Goal: Information Seeking & Learning: Learn about a topic

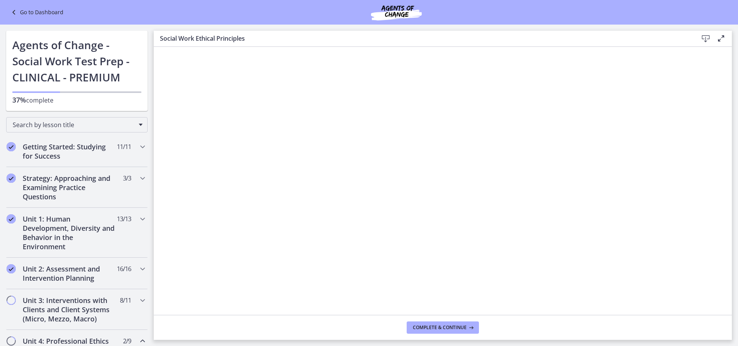
scroll to position [269, 0]
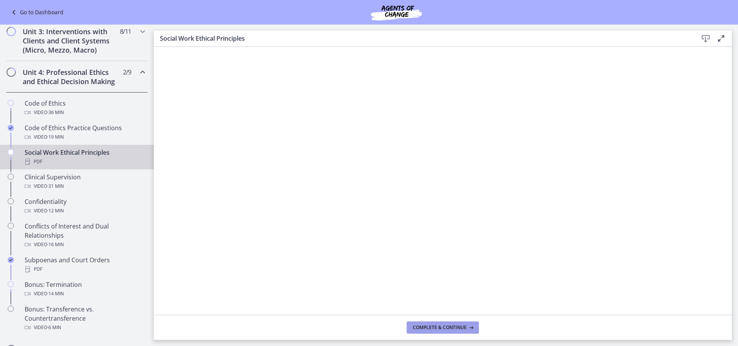
click at [440, 328] on span "Complete & continue" at bounding box center [440, 328] width 54 height 6
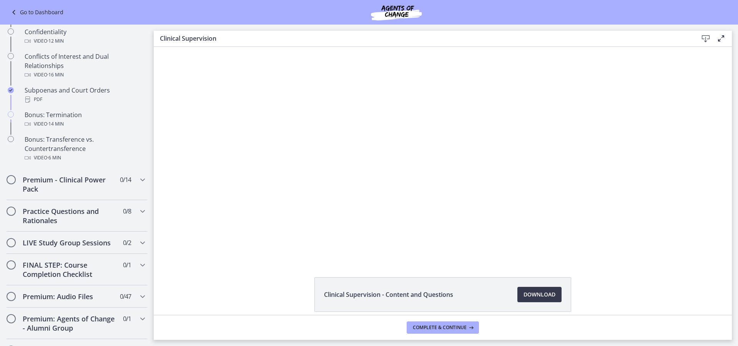
scroll to position [401, 0]
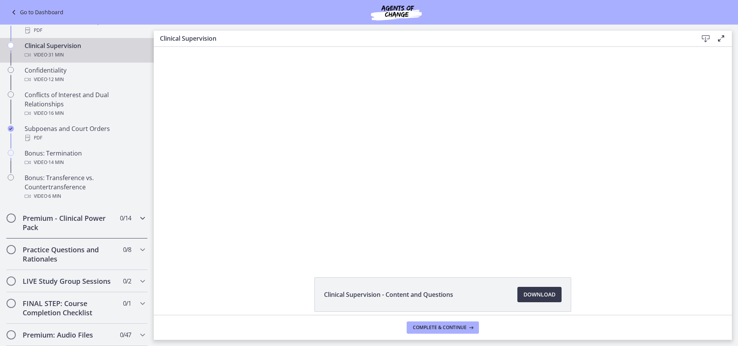
click at [96, 230] on h2 "Premium - Clinical Power Pack" at bounding box center [70, 223] width 94 height 18
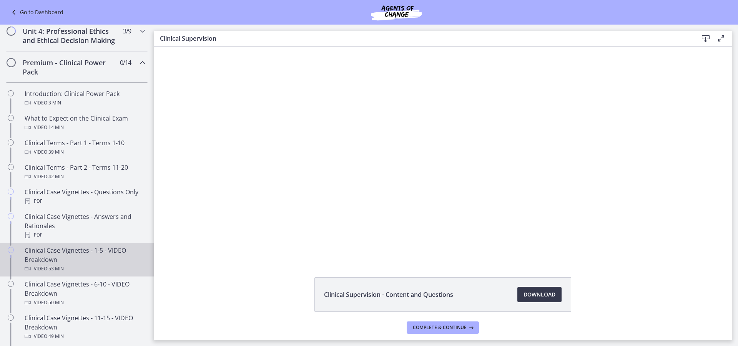
scroll to position [324, 0]
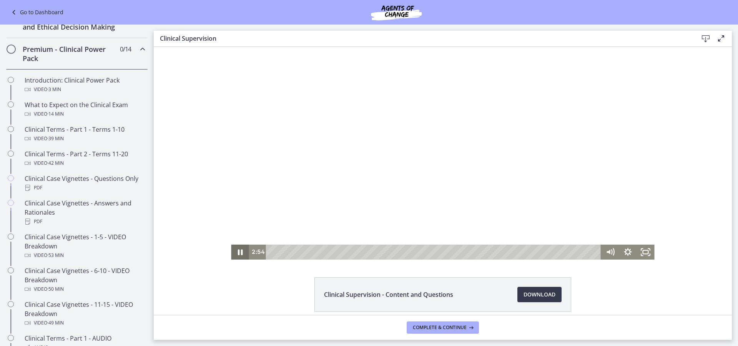
click at [238, 254] on icon "Pause" at bounding box center [240, 252] width 18 height 15
click at [239, 252] on icon "Play Video" at bounding box center [240, 252] width 5 height 6
click at [237, 253] on icon "Pause" at bounding box center [240, 252] width 21 height 18
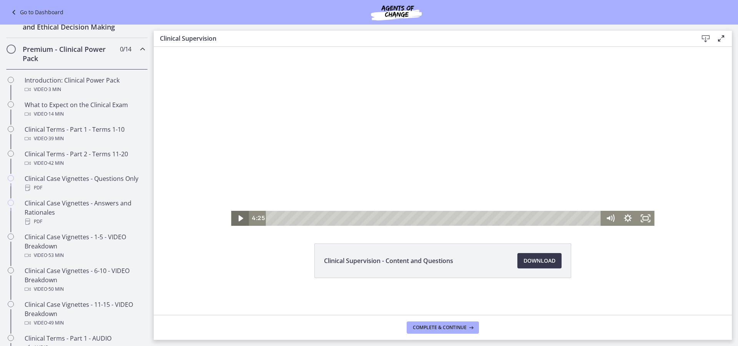
click at [235, 219] on icon "Play Video" at bounding box center [241, 218] width 18 height 15
click at [338, 220] on div "6:33" at bounding box center [434, 218] width 325 height 15
click at [278, 256] on div "Clinical Supervision - Content and Questions Download Opens in a new window" at bounding box center [443, 280] width 578 height 72
click at [239, 219] on icon "Pause" at bounding box center [240, 219] width 5 height 6
click at [239, 219] on icon "Play Video" at bounding box center [240, 218] width 5 height 6
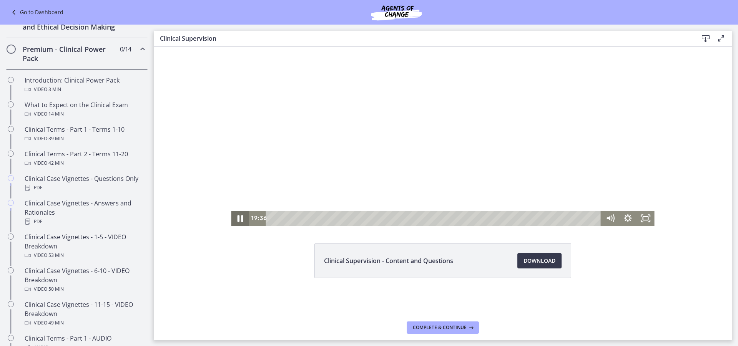
click at [235, 221] on icon "Pause" at bounding box center [240, 219] width 21 height 18
click at [235, 221] on icon "Play Video" at bounding box center [240, 219] width 21 height 18
click at [501, 220] on div "22:07" at bounding box center [434, 218] width 325 height 15
click at [488, 219] on div "20:52" at bounding box center [434, 218] width 325 height 15
click at [238, 220] on icon "Pause" at bounding box center [241, 218] width 6 height 7
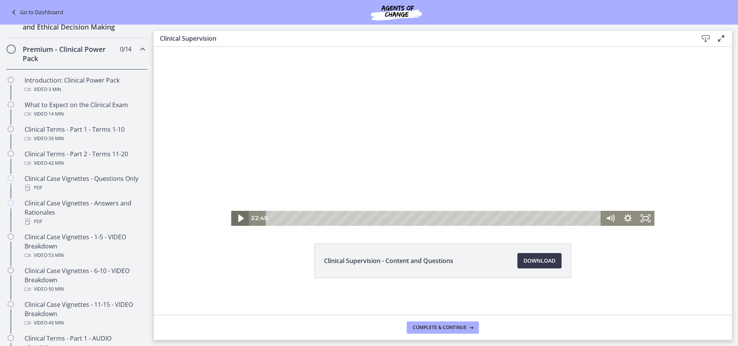
click at [235, 220] on icon "Play Video" at bounding box center [240, 219] width 21 height 18
click at [238, 220] on icon "Pause" at bounding box center [241, 218] width 6 height 7
click at [231, 211] on button "Play Video" at bounding box center [240, 218] width 18 height 15
click at [238, 220] on icon "Pause" at bounding box center [240, 219] width 5 height 6
click at [233, 220] on icon "Play Video" at bounding box center [240, 219] width 21 height 18
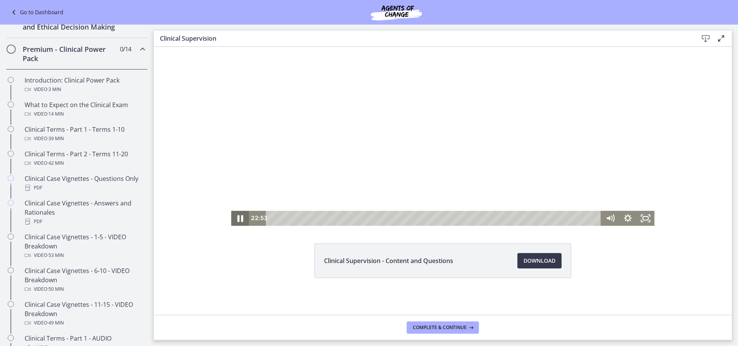
click at [238, 218] on icon "Pause" at bounding box center [241, 218] width 6 height 7
